Goal: Task Accomplishment & Management: Manage account settings

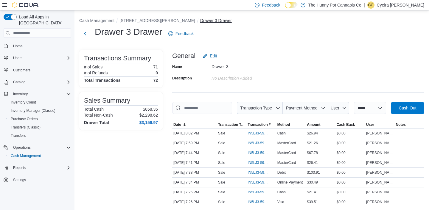
click at [200, 18] on button "Drawer 3 Drawer" at bounding box center [216, 20] width 32 height 5
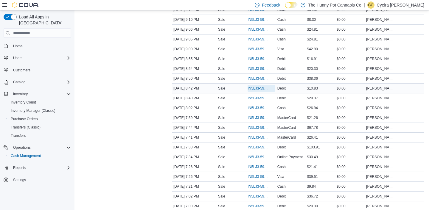
click at [257, 91] on span "IN5LJ3-5951374" at bounding box center [258, 88] width 21 height 5
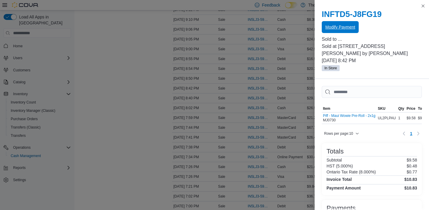
click at [342, 30] on span "Modify Payment" at bounding box center [340, 27] width 30 height 12
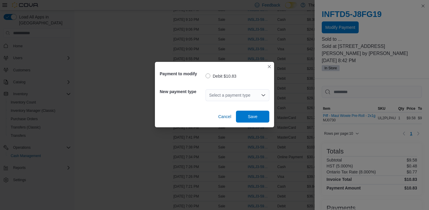
click at [262, 97] on icon "Open list of options" at bounding box center [263, 95] width 5 height 5
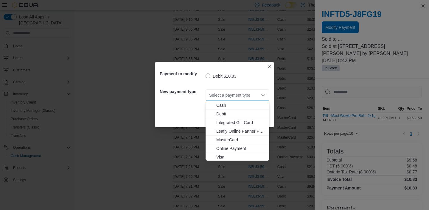
click at [222, 157] on span "Visa" at bounding box center [240, 157] width 49 height 6
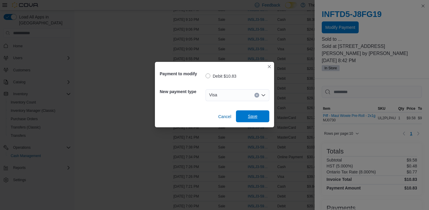
click at [257, 119] on span "Save" at bounding box center [253, 117] width 26 height 12
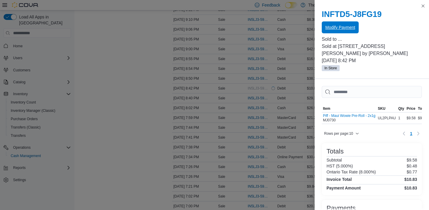
scroll to position [0, 0]
